Goal: Information Seeking & Learning: Learn about a topic

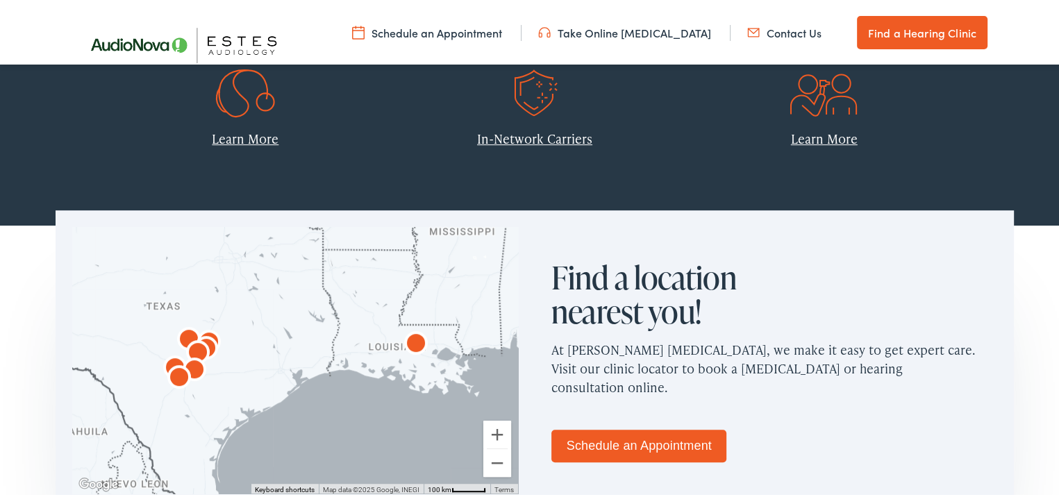
scroll to position [833, 0]
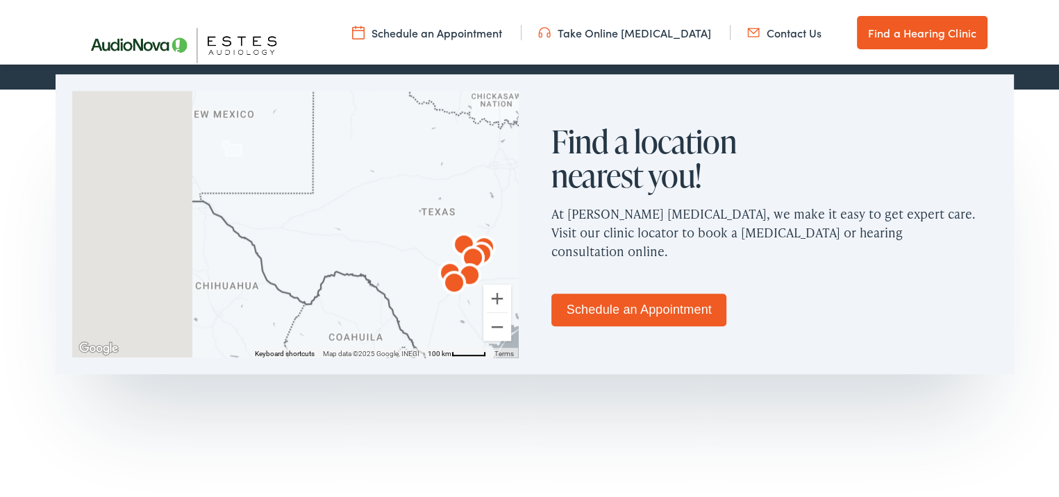
drag, startPoint x: 194, startPoint y: 224, endPoint x: 470, endPoint y: 254, distance: 277.4
click at [474, 259] on img "AudioNova" at bounding box center [469, 274] width 33 height 33
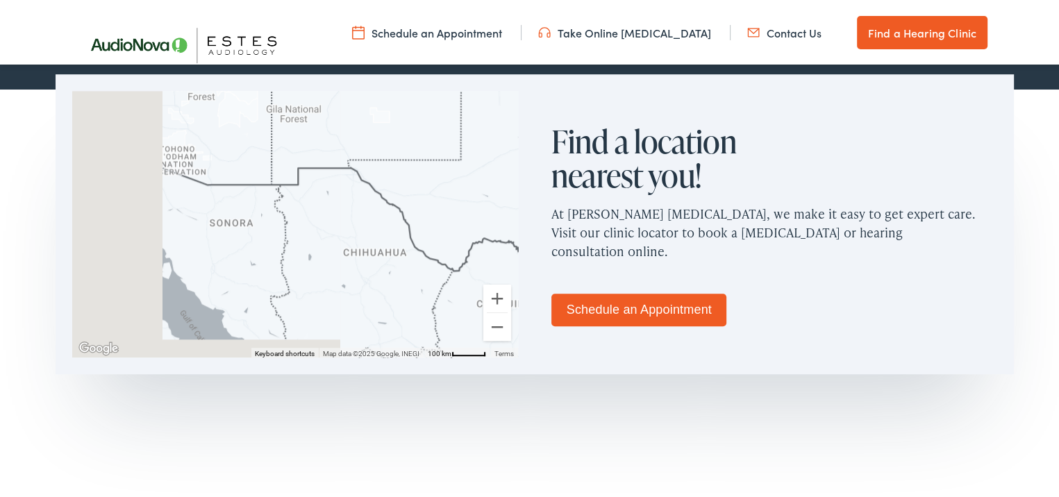
drag, startPoint x: 301, startPoint y: 217, endPoint x: 453, endPoint y: 190, distance: 153.9
click at [453, 190] on div at bounding box center [295, 222] width 446 height 267
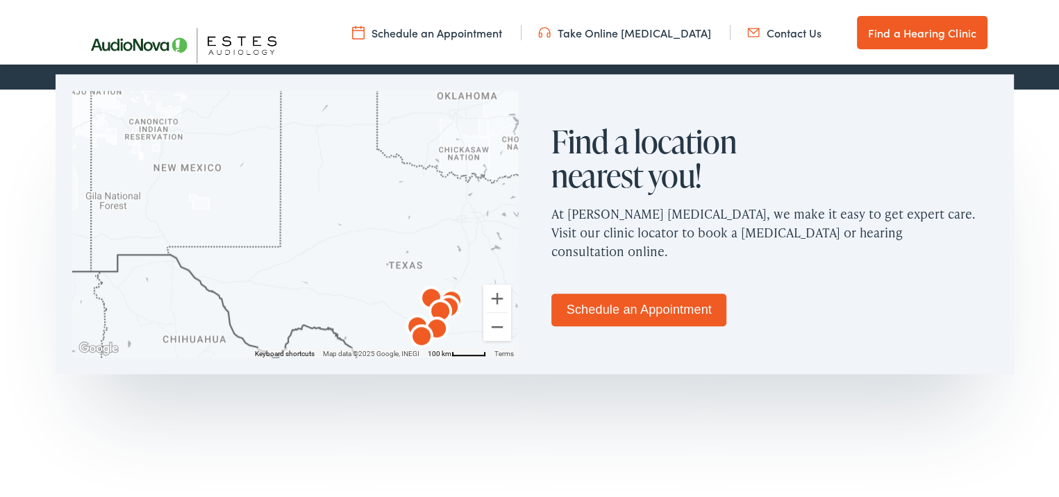
drag, startPoint x: 415, startPoint y: 188, endPoint x: 153, endPoint y: 270, distance: 274.4
click at [150, 278] on div at bounding box center [295, 222] width 446 height 267
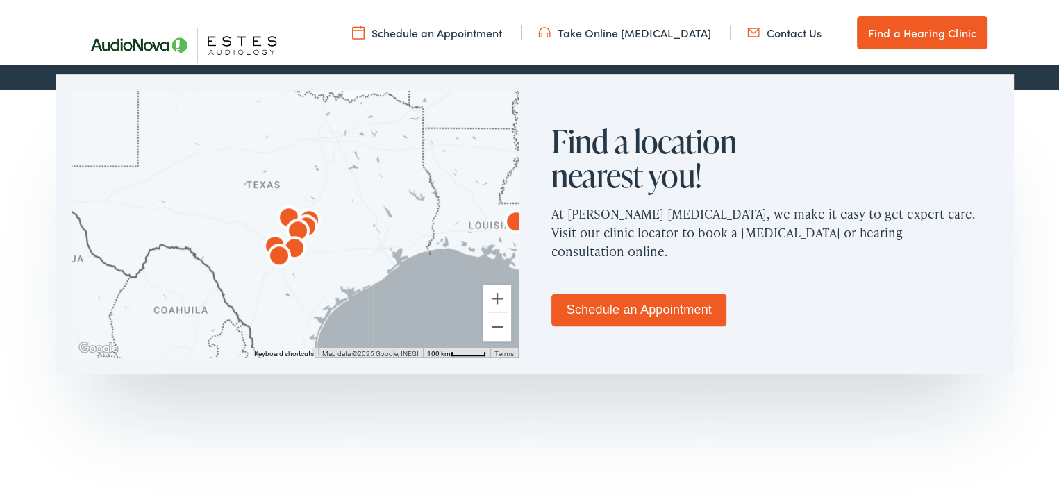
drag, startPoint x: 344, startPoint y: 259, endPoint x: 294, endPoint y: 183, distance: 91.3
click at [294, 183] on div at bounding box center [295, 222] width 446 height 267
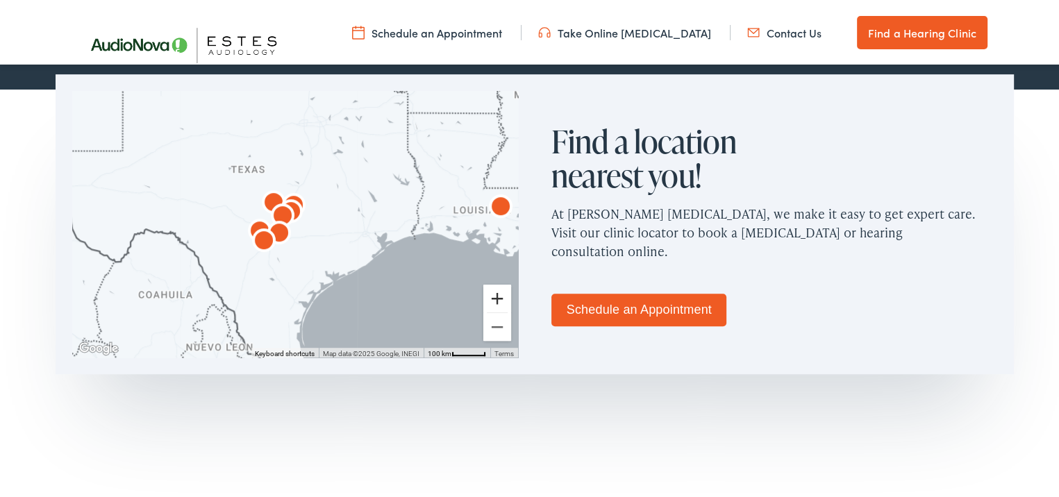
click at [488, 294] on button "Zoom in" at bounding box center [497, 297] width 28 height 28
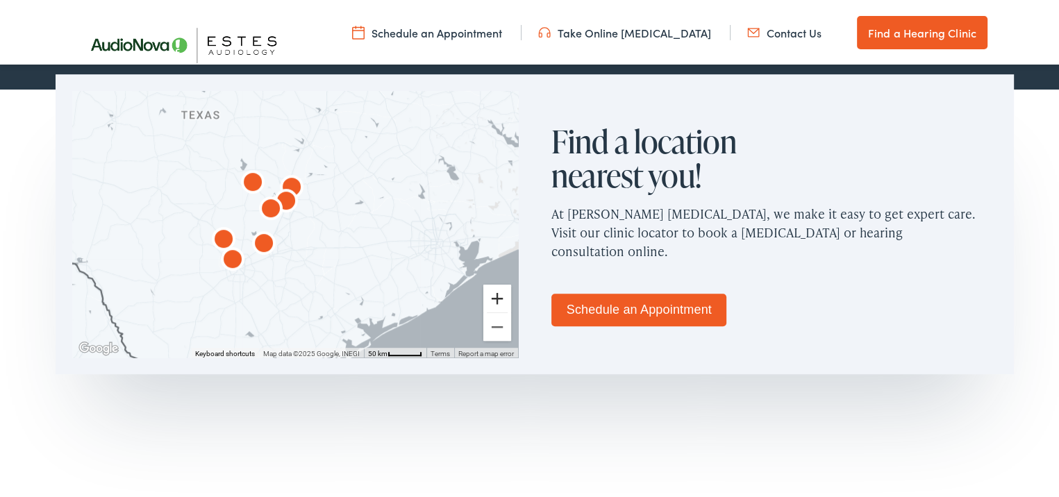
click at [488, 294] on button "Zoom in" at bounding box center [497, 297] width 28 height 28
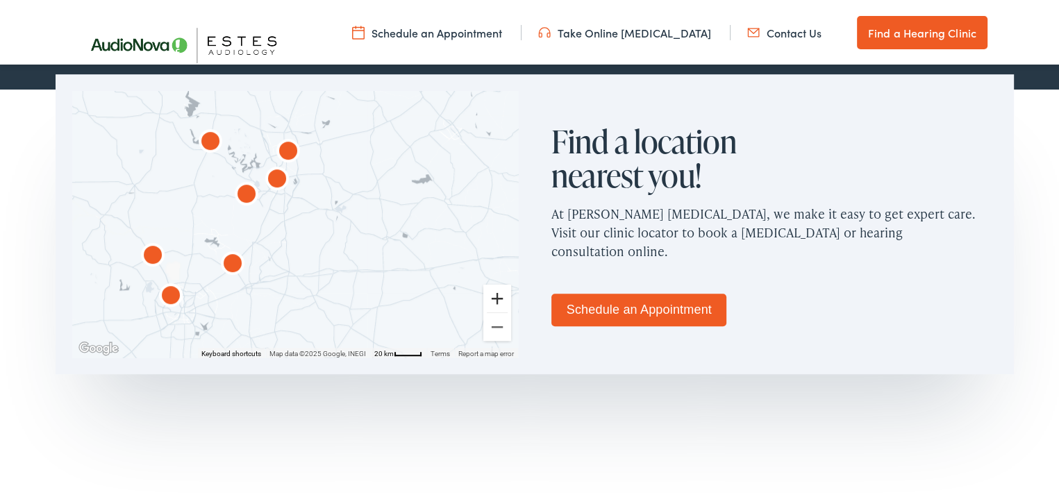
click at [488, 294] on button "Zoom in" at bounding box center [497, 297] width 28 height 28
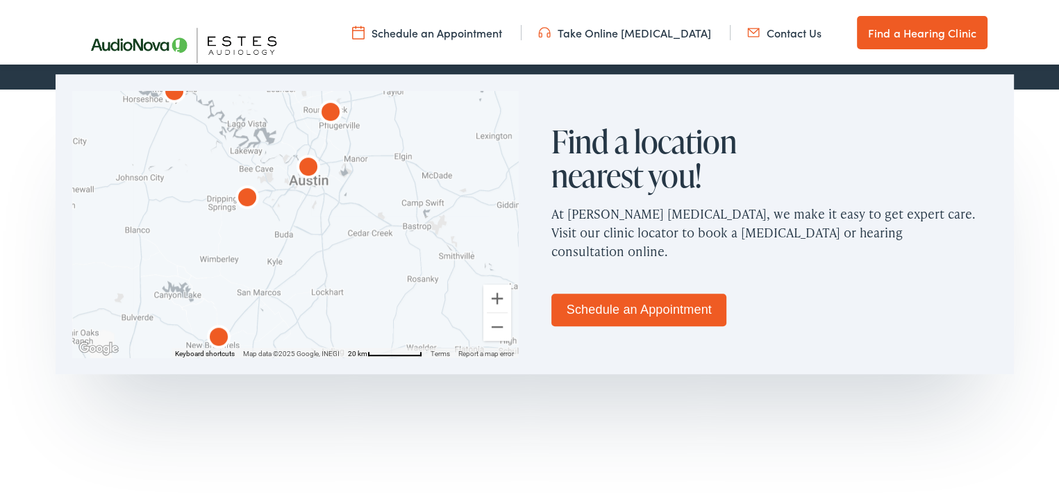
drag, startPoint x: 267, startPoint y: 253, endPoint x: 319, endPoint y: 285, distance: 60.9
click at [319, 285] on div at bounding box center [295, 222] width 446 height 267
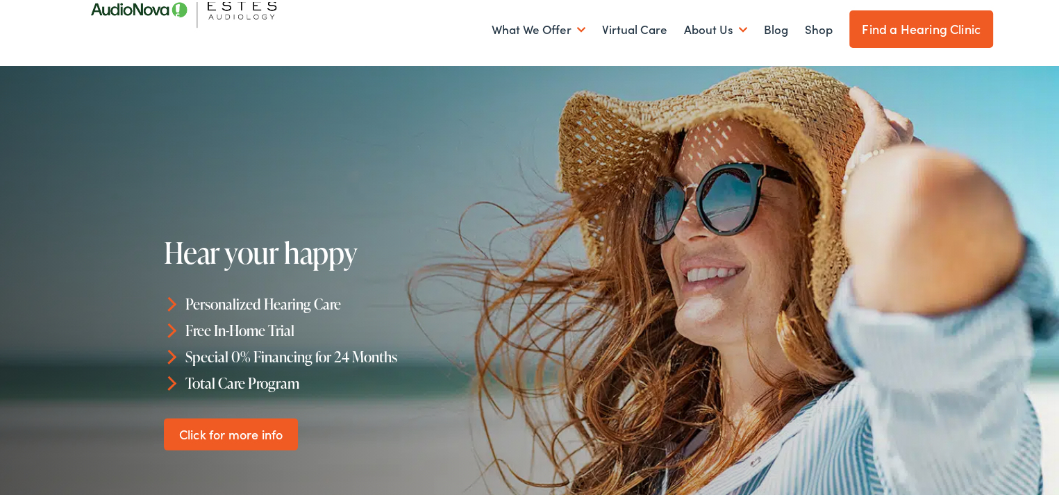
scroll to position [0, 0]
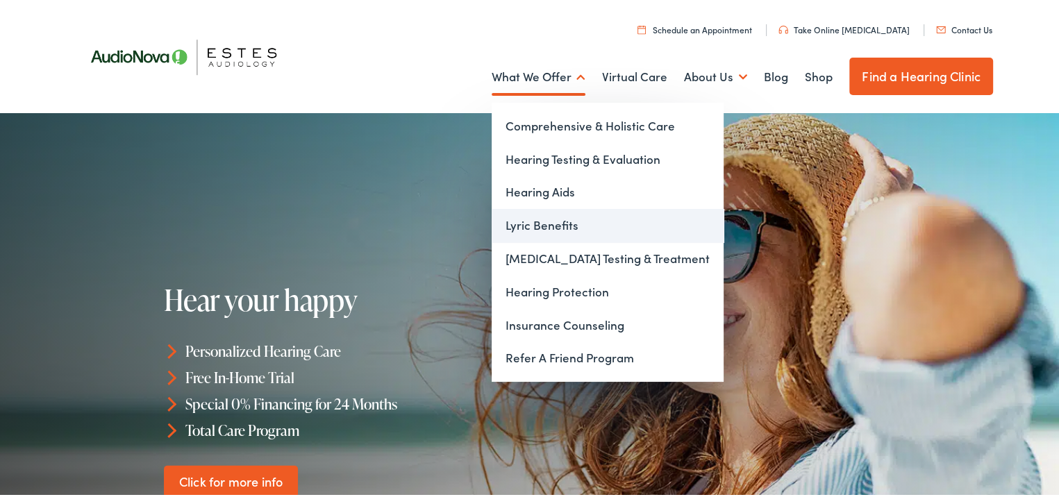
click at [546, 221] on link "Lyric Benefits" at bounding box center [608, 223] width 232 height 33
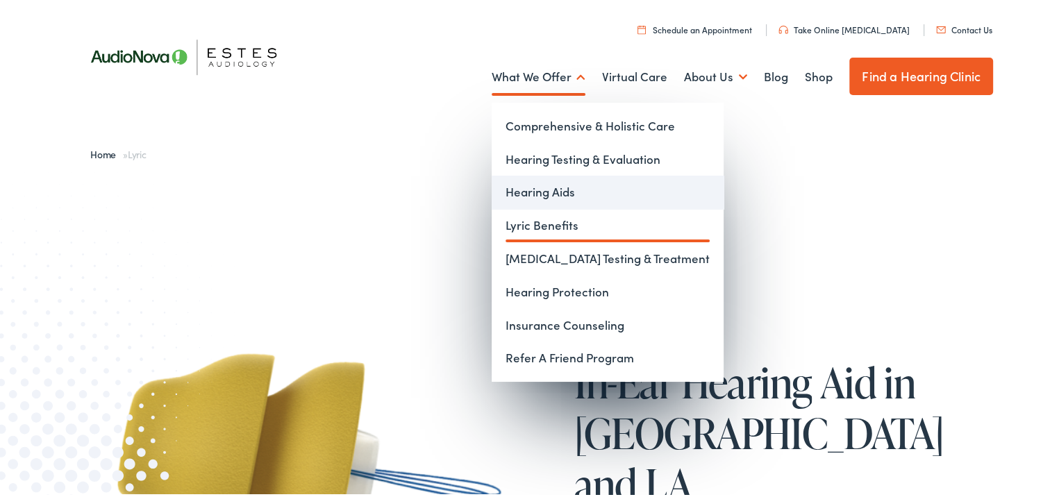
click at [537, 190] on link "Hearing Aids" at bounding box center [608, 190] width 232 height 33
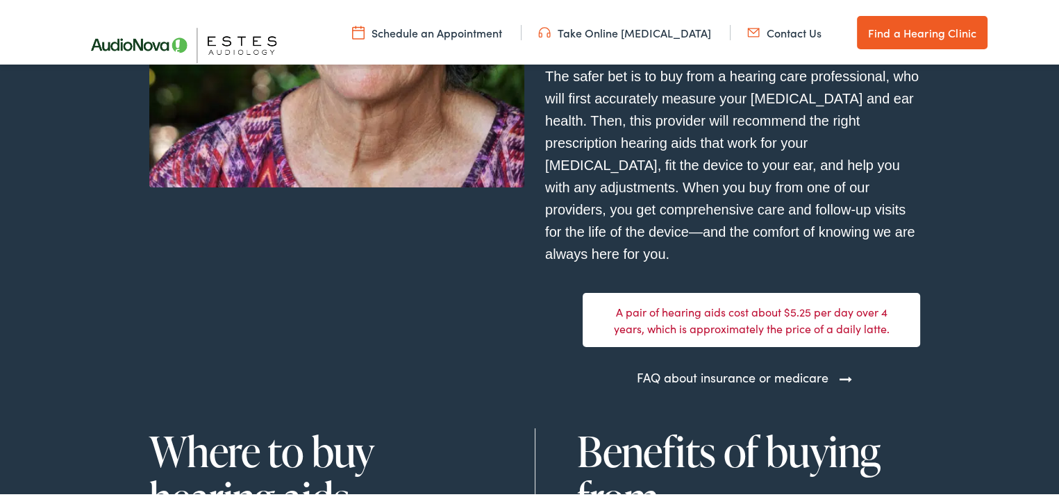
scroll to position [3959, 0]
click at [731, 366] on link "FAQ about insurance or medicare" at bounding box center [733, 375] width 192 height 19
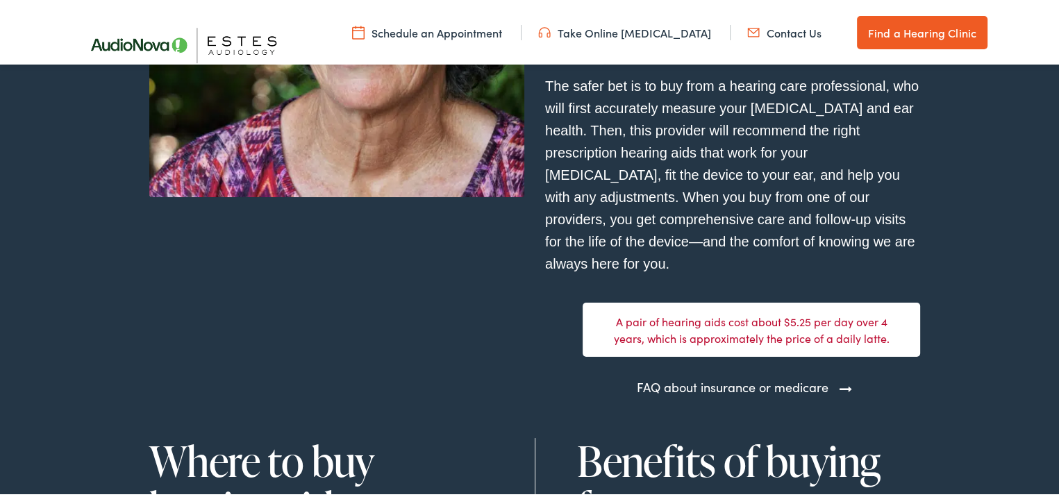
scroll to position [4028, 0]
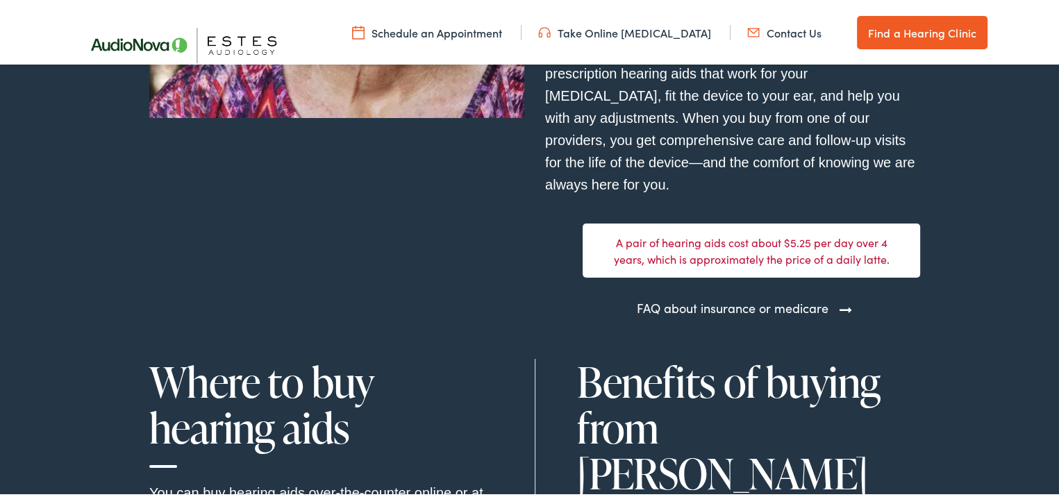
click at [829, 297] on link "FAQ about insurance or medicare" at bounding box center [733, 306] width 192 height 19
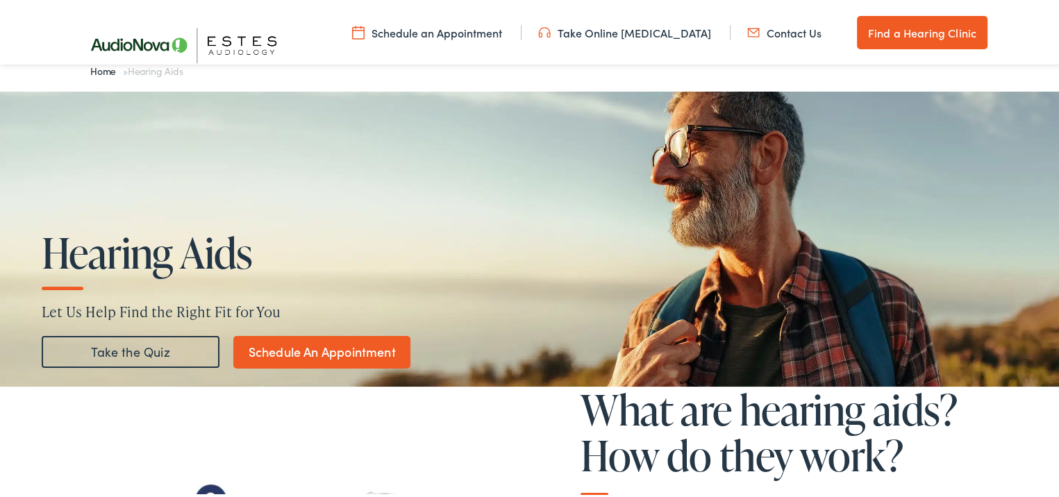
scroll to position [0, 0]
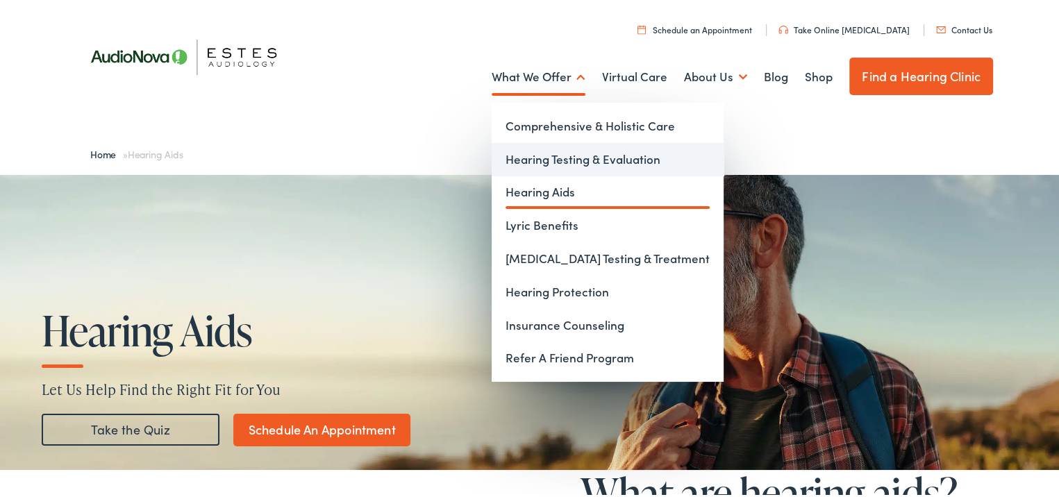
click at [532, 154] on link "Hearing Testing & Evaluation" at bounding box center [608, 157] width 232 height 33
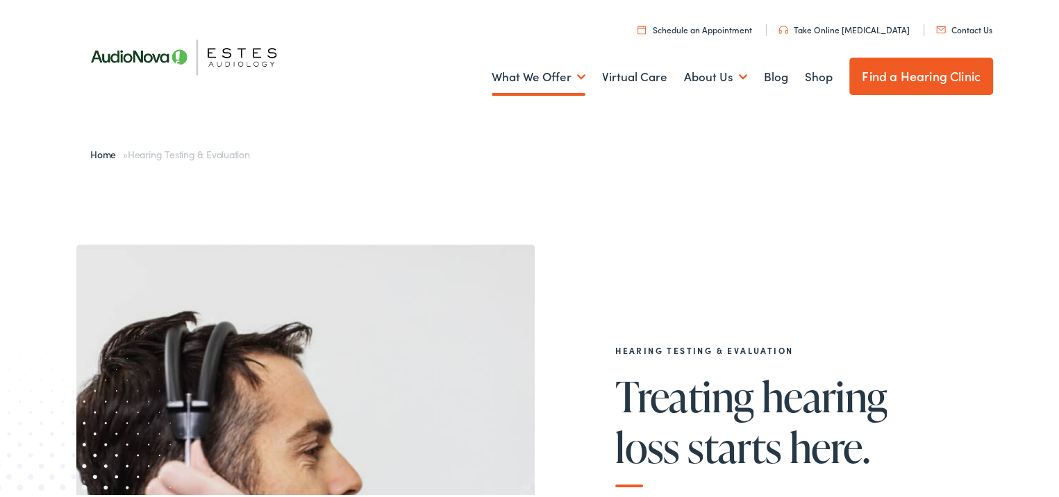
click at [226, 52] on img at bounding box center [190, 55] width 229 height 81
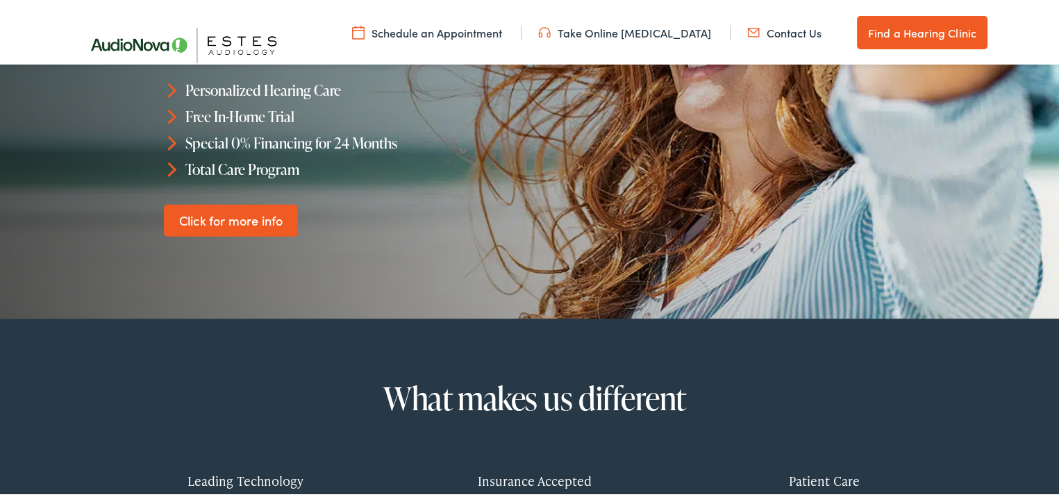
scroll to position [149, 0]
